Goal: Task Accomplishment & Management: Manage account settings

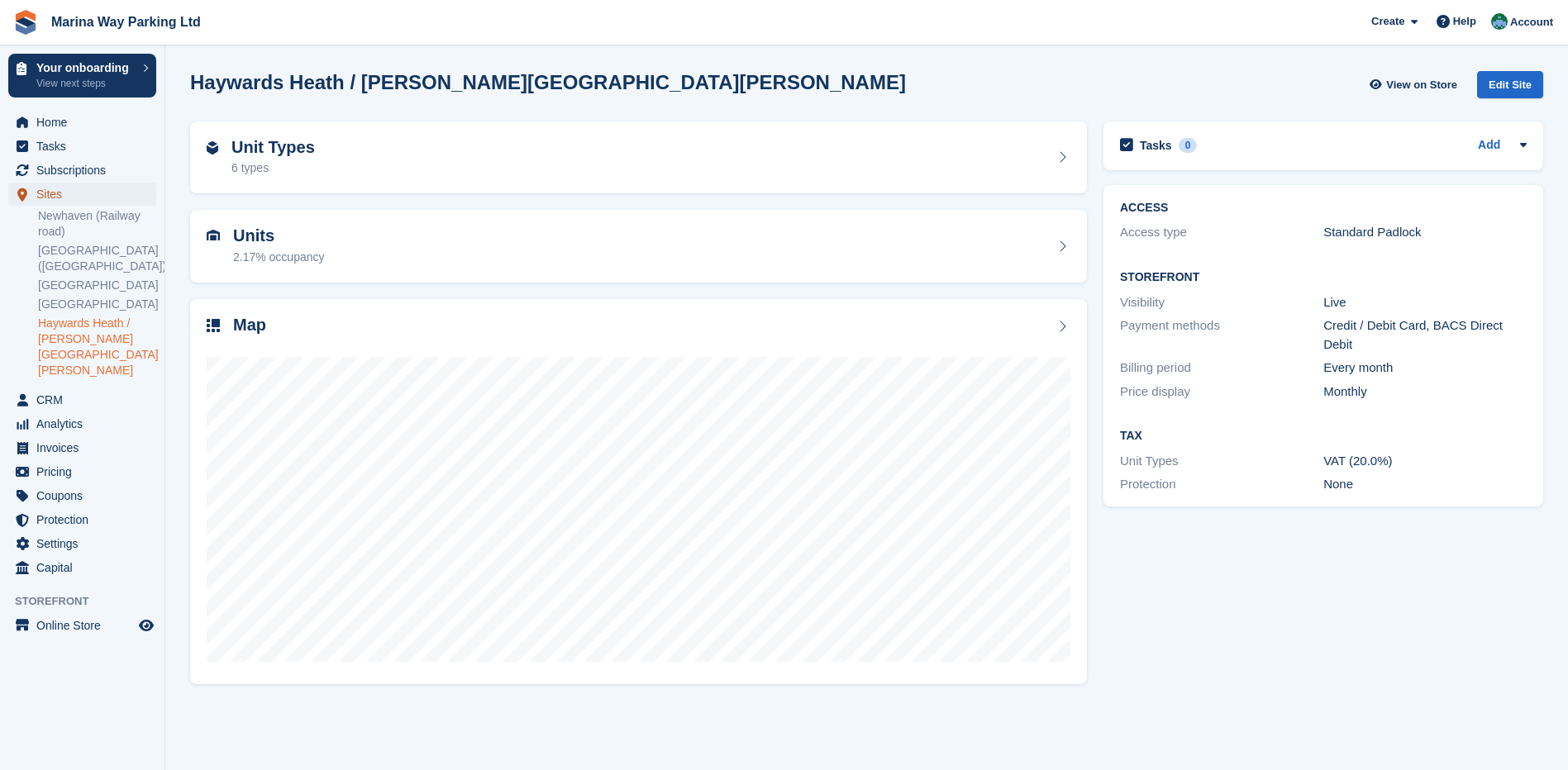
click at [70, 187] on span "Sites" at bounding box center [86, 194] width 99 height 23
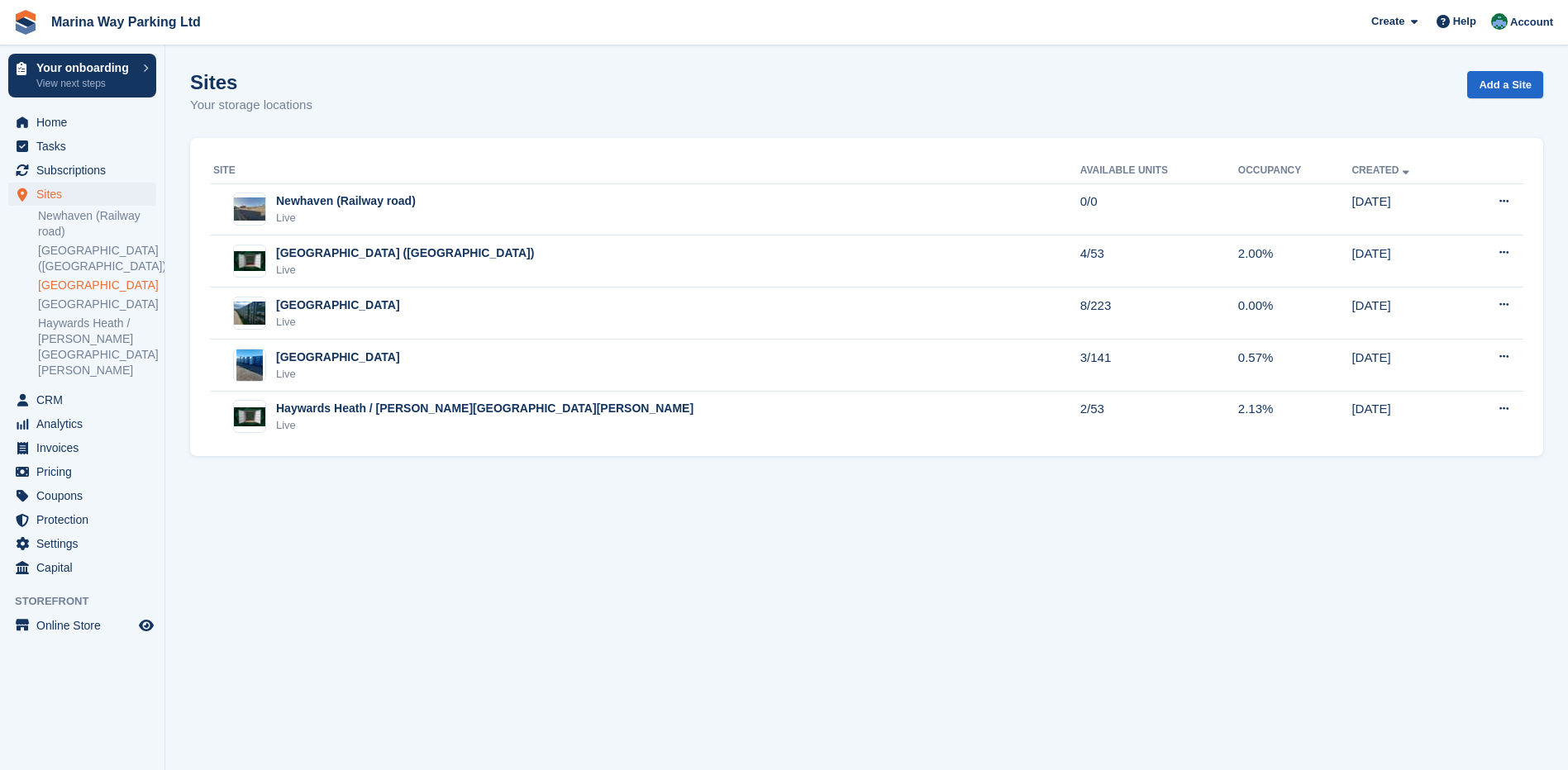
click at [79, 283] on link "[GEOGRAPHIC_DATA]" at bounding box center [97, 286] width 118 height 15
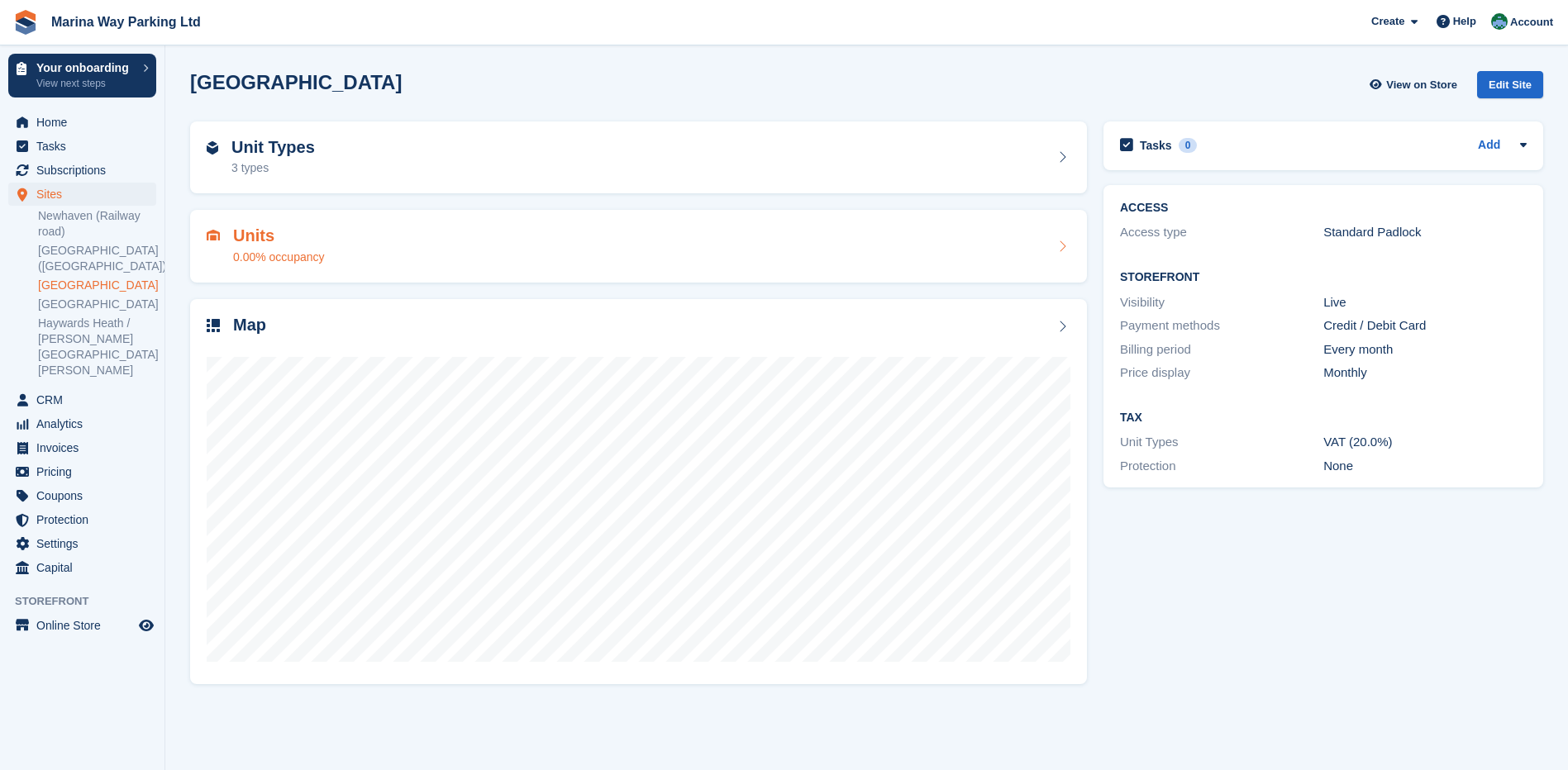
click at [278, 238] on h2 "Units" at bounding box center [278, 236] width 92 height 19
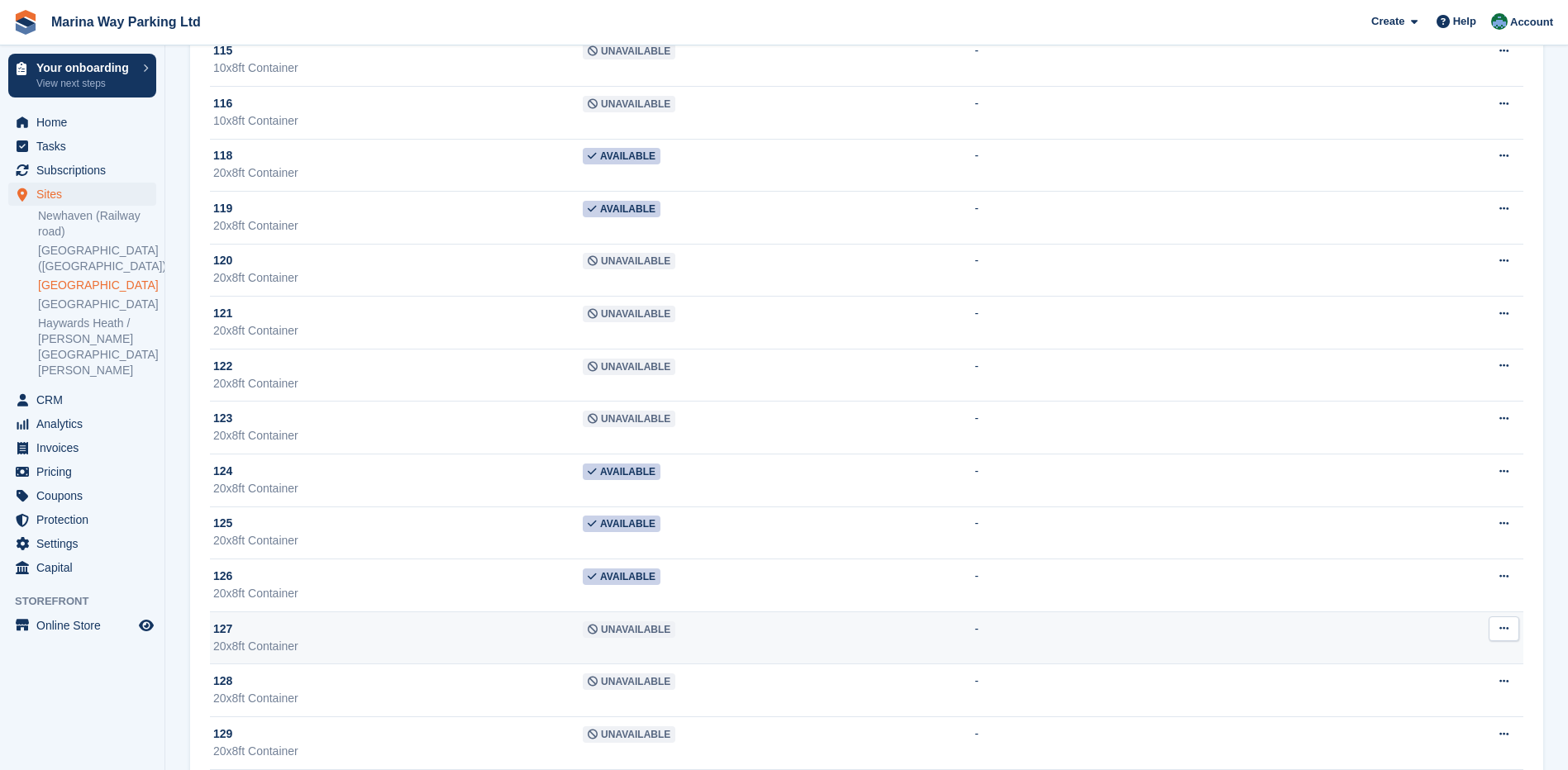
scroll to position [6528, 0]
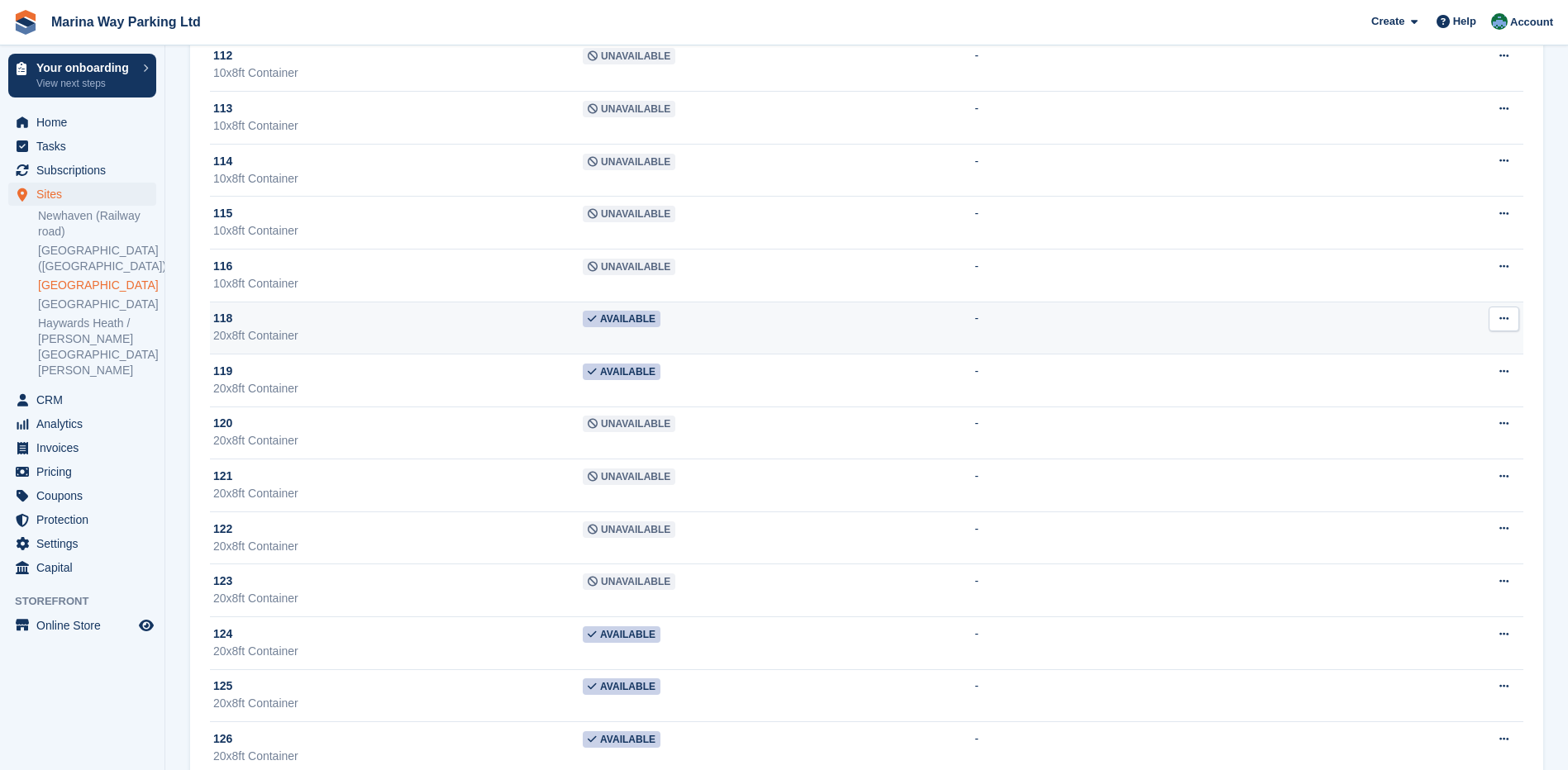
click at [267, 338] on div "20x8ft Container" at bounding box center [398, 336] width 370 height 17
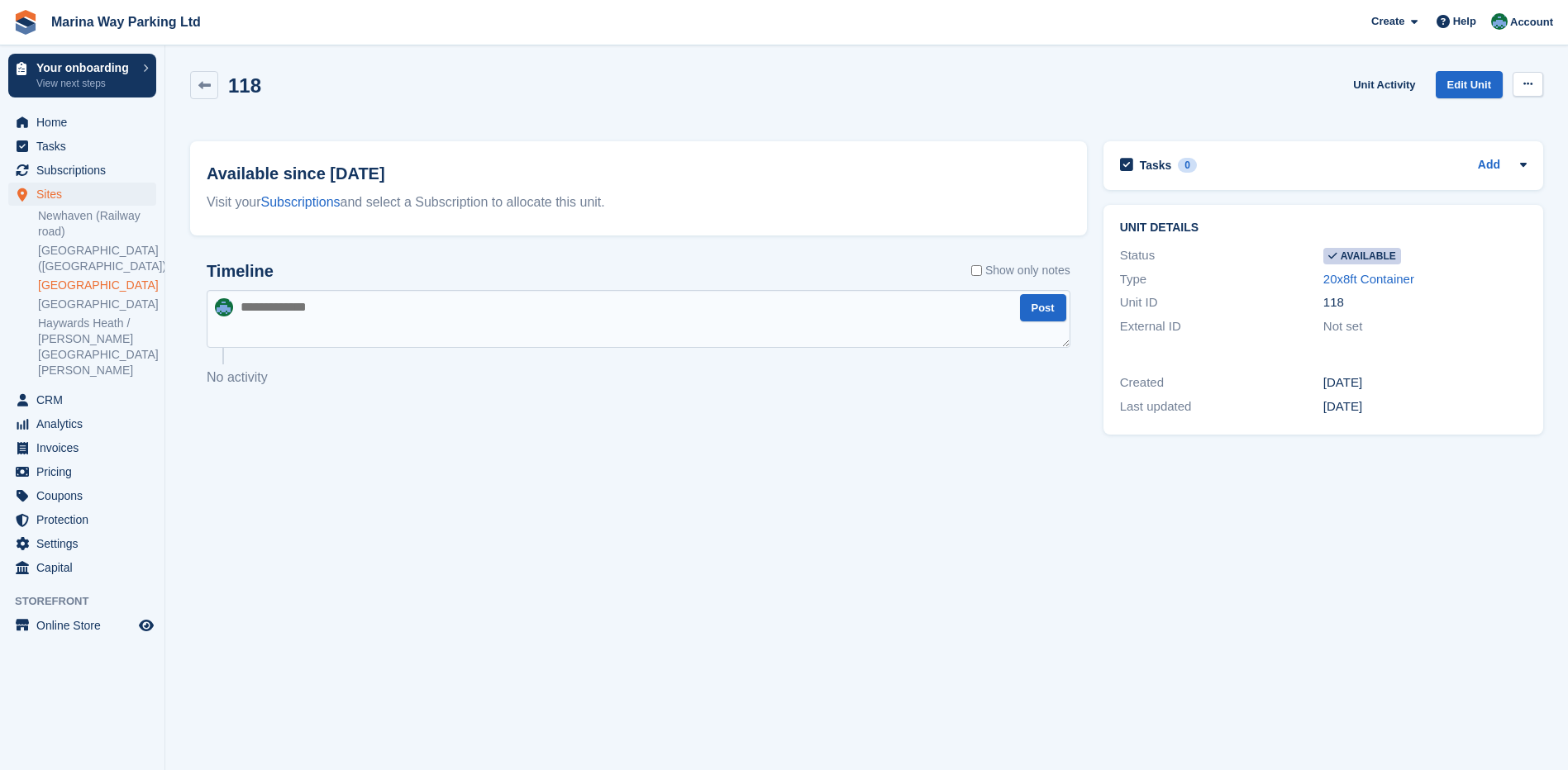
click at [1529, 85] on icon at bounding box center [1527, 83] width 9 height 11
click at [1470, 115] on p "Make unavailable" at bounding box center [1464, 117] width 144 height 21
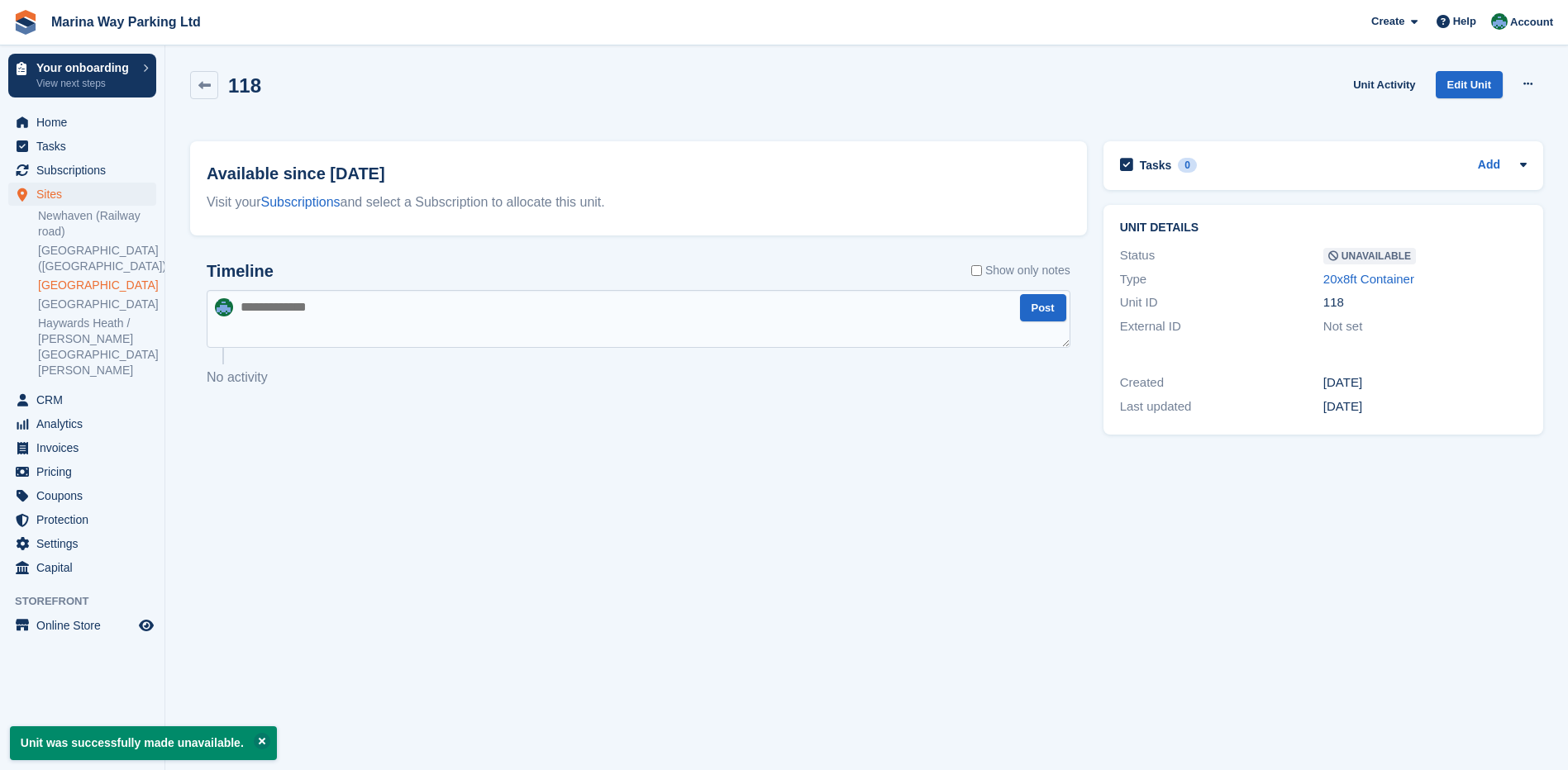
click at [341, 312] on textarea at bounding box center [638, 319] width 864 height 58
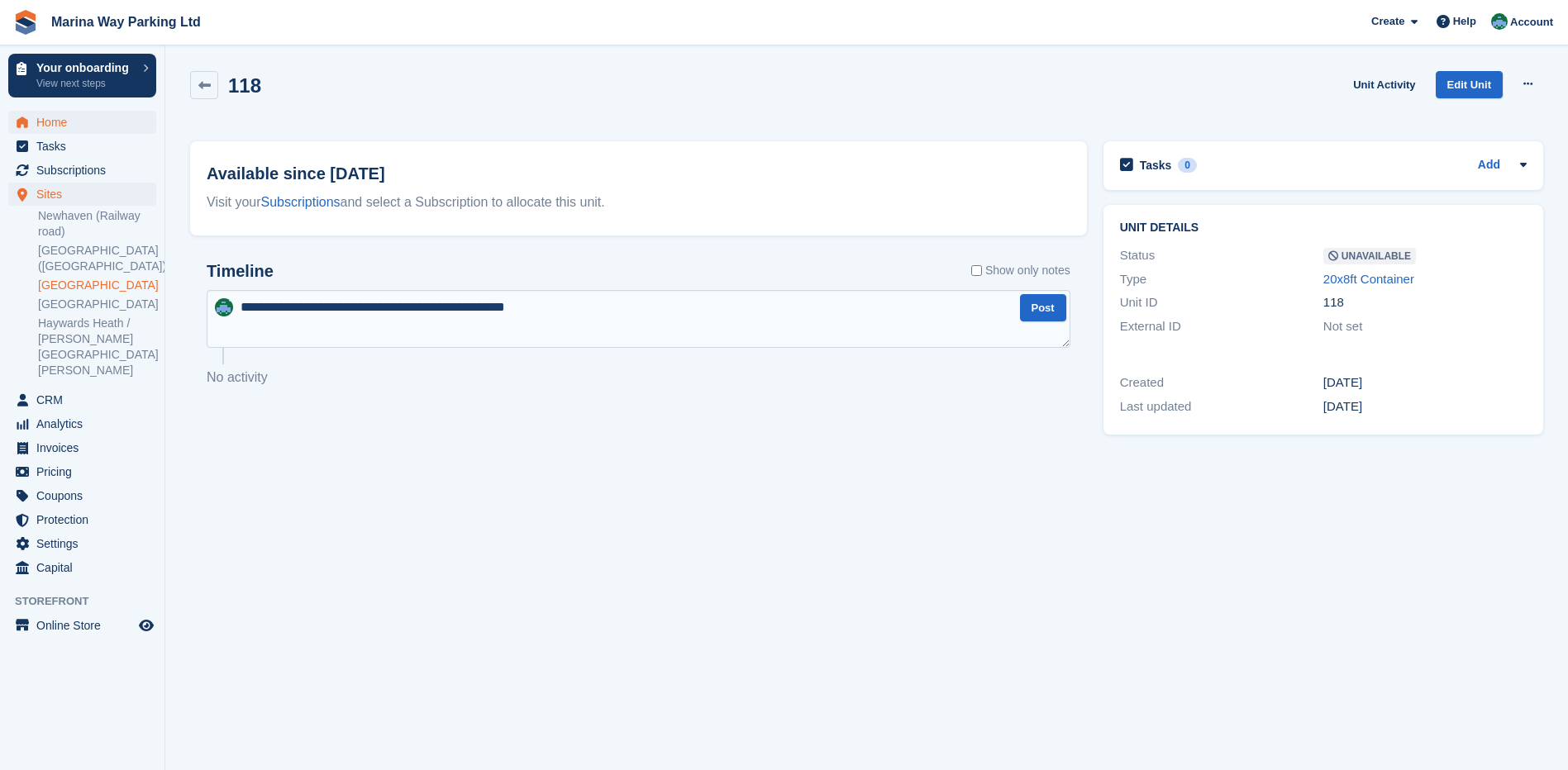
type textarea "**********"
click at [43, 115] on span "Home" at bounding box center [86, 123] width 99 height 23
